Goal: Transaction & Acquisition: Purchase product/service

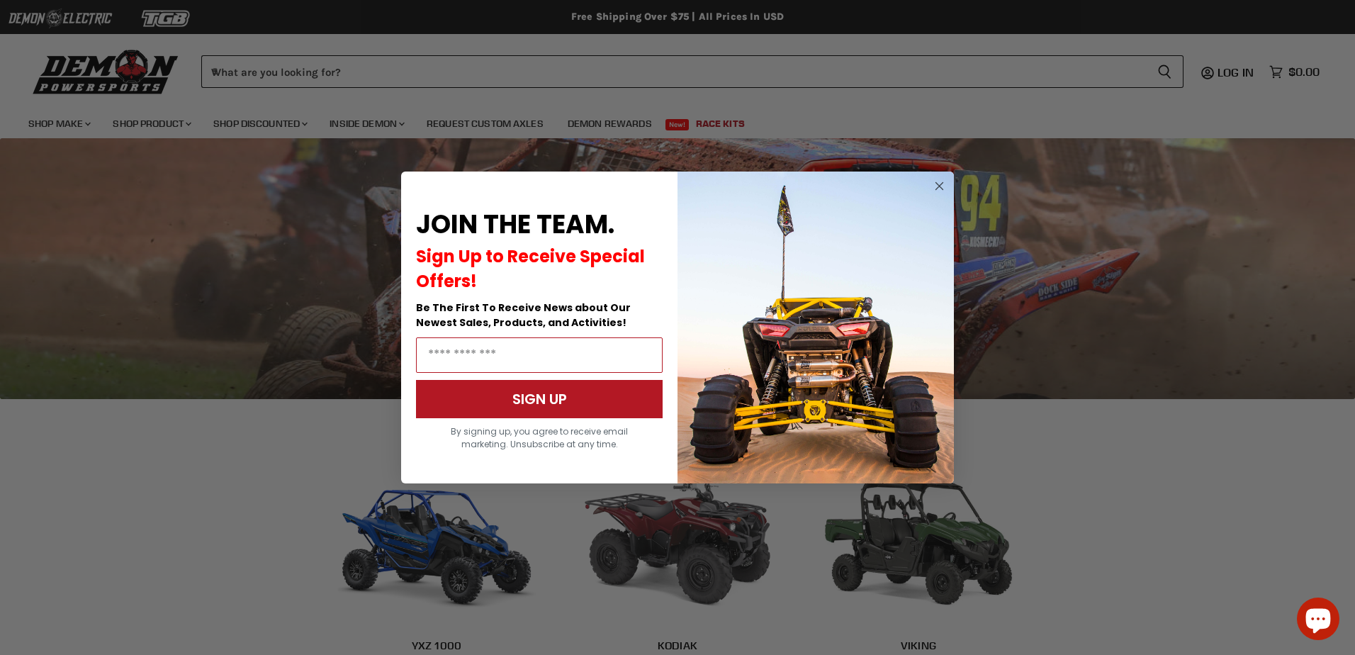
click at [939, 186] on icon "Close dialog" at bounding box center [939, 186] width 7 height 7
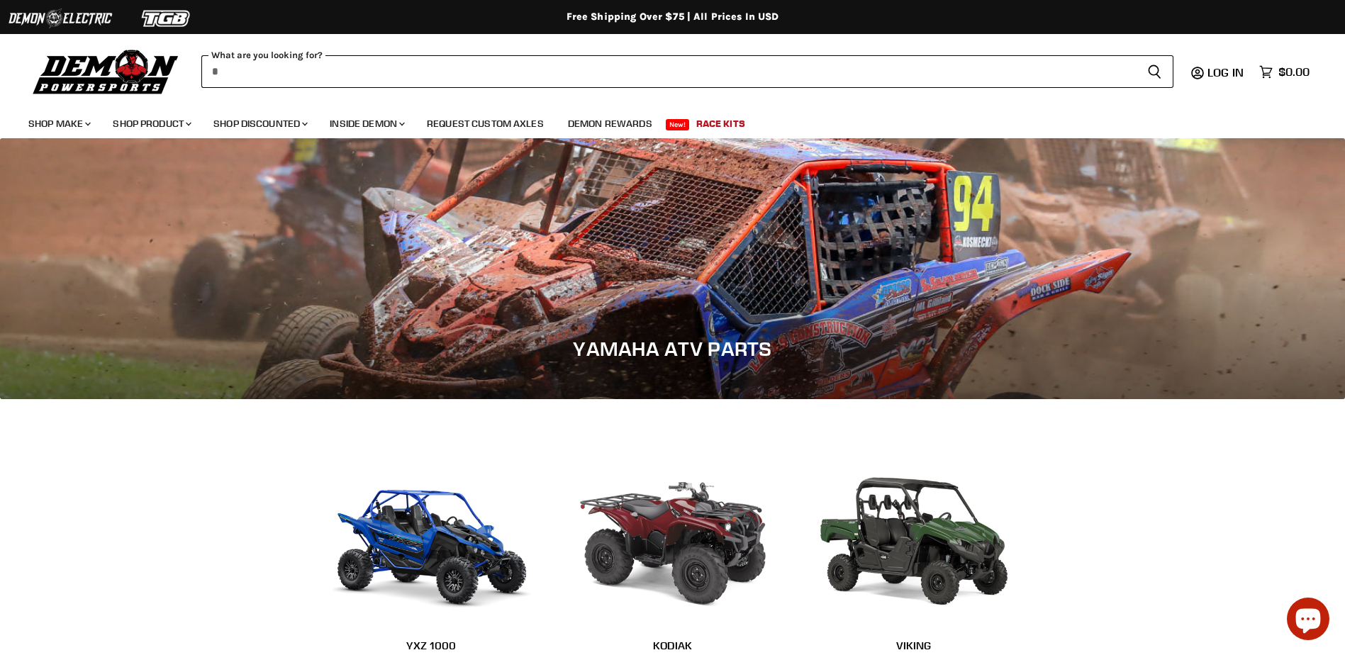
click at [529, 70] on input "When autocomplete results are available use up and down arrows to review and en…" at bounding box center [668, 71] width 934 height 33
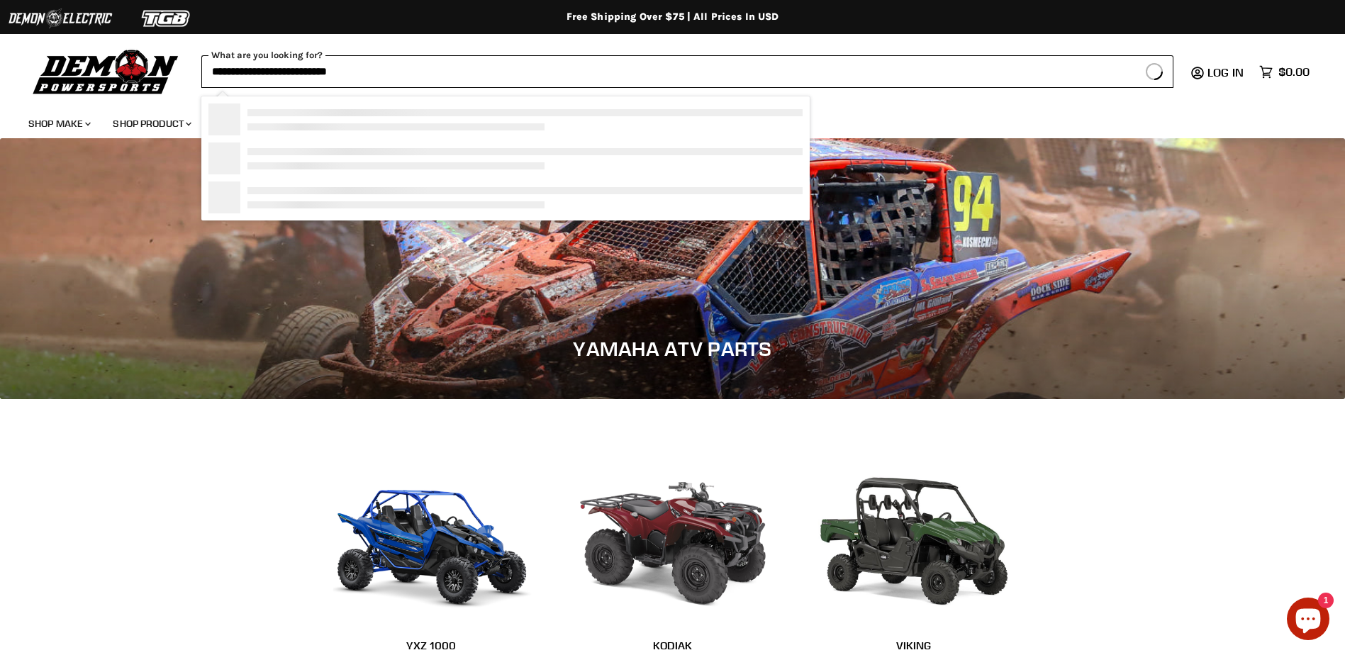
type input "**********"
click at [1135, 55] on button "Search icon Spinner icon" at bounding box center [1154, 71] width 38 height 33
